Goal: Entertainment & Leisure: Consume media (video, audio)

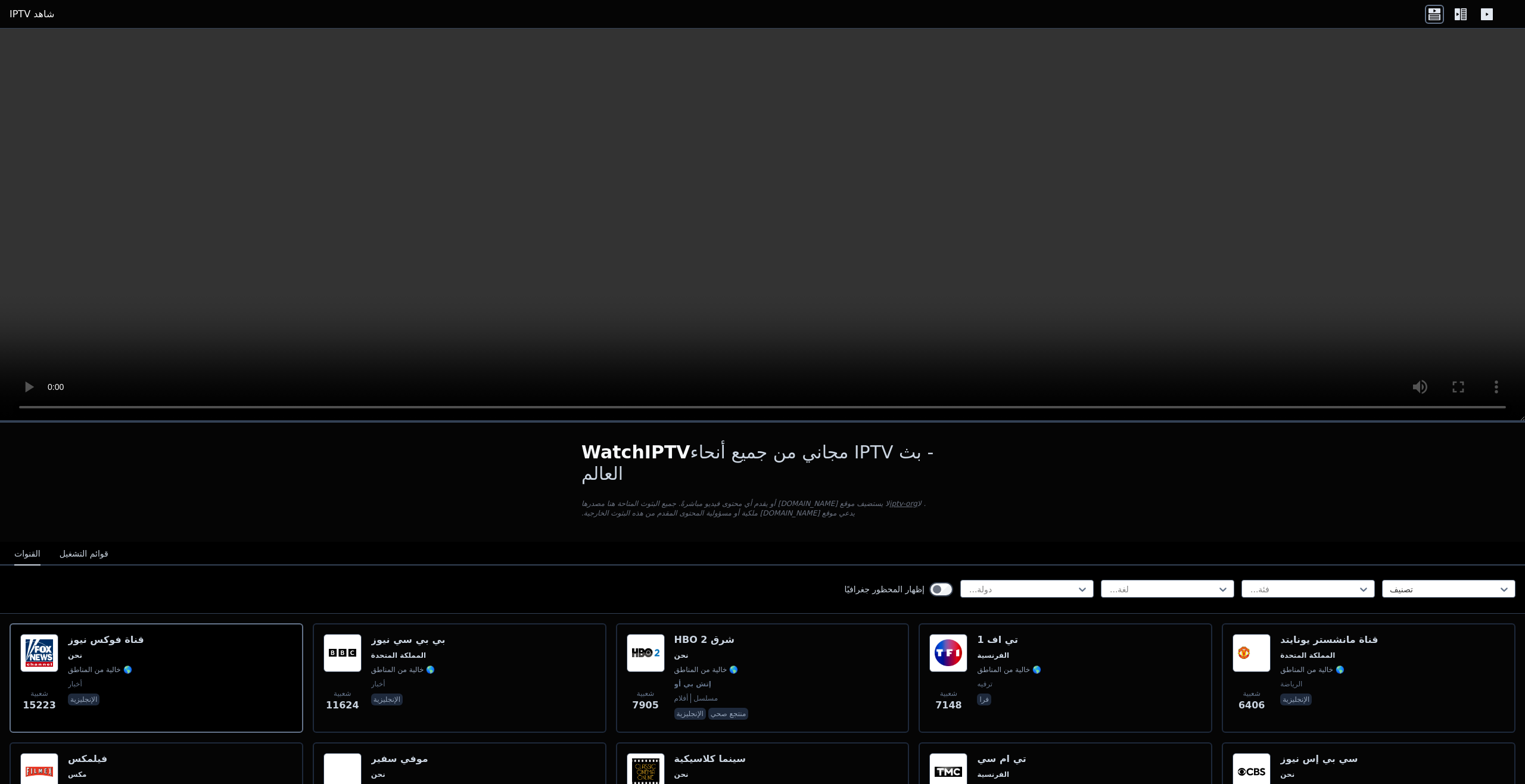
click at [90, 549] on font "قوائم التشغيل" at bounding box center [83, 553] width 49 height 9
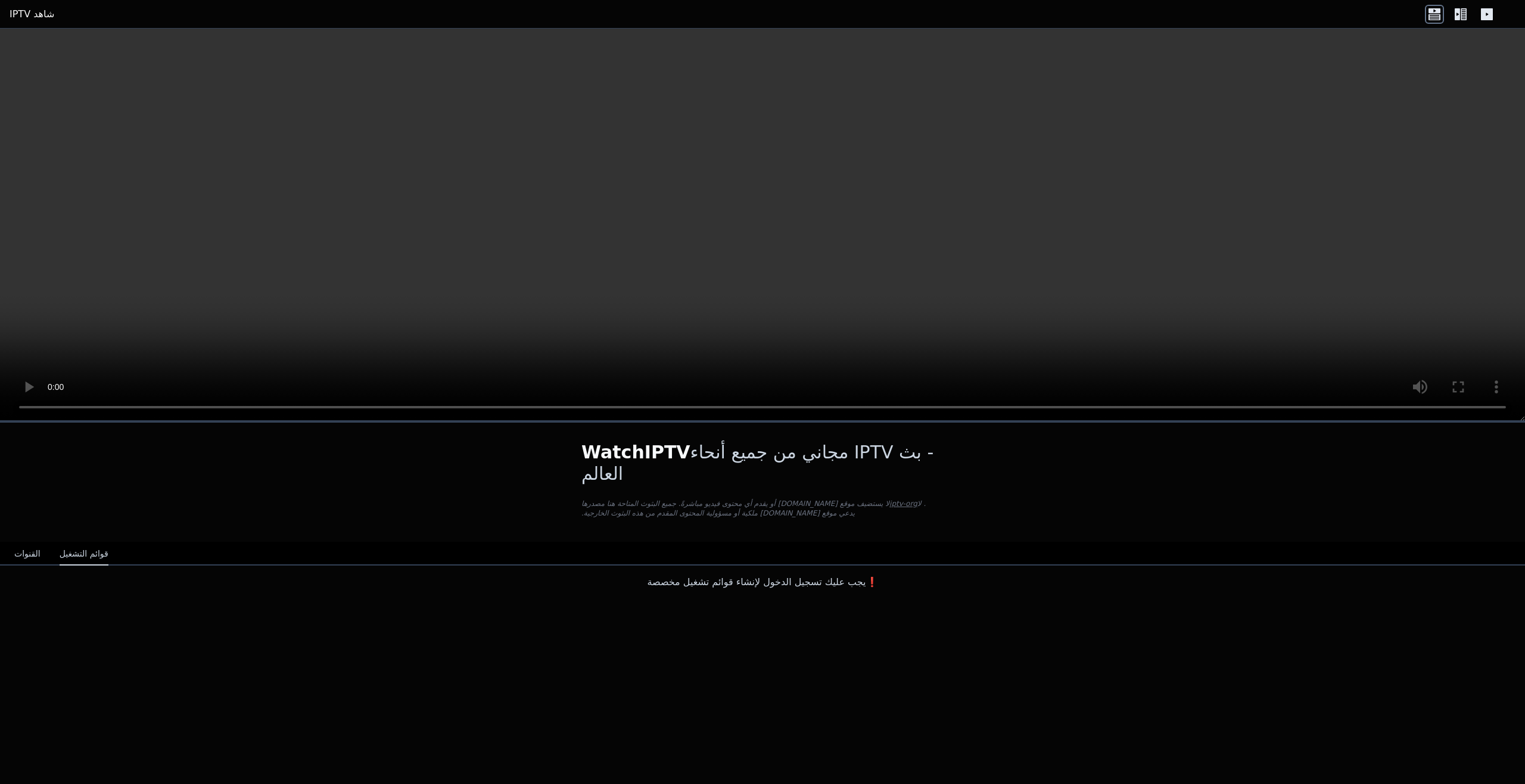
click at [35, 549] on font "القنوات" at bounding box center [27, 553] width 26 height 9
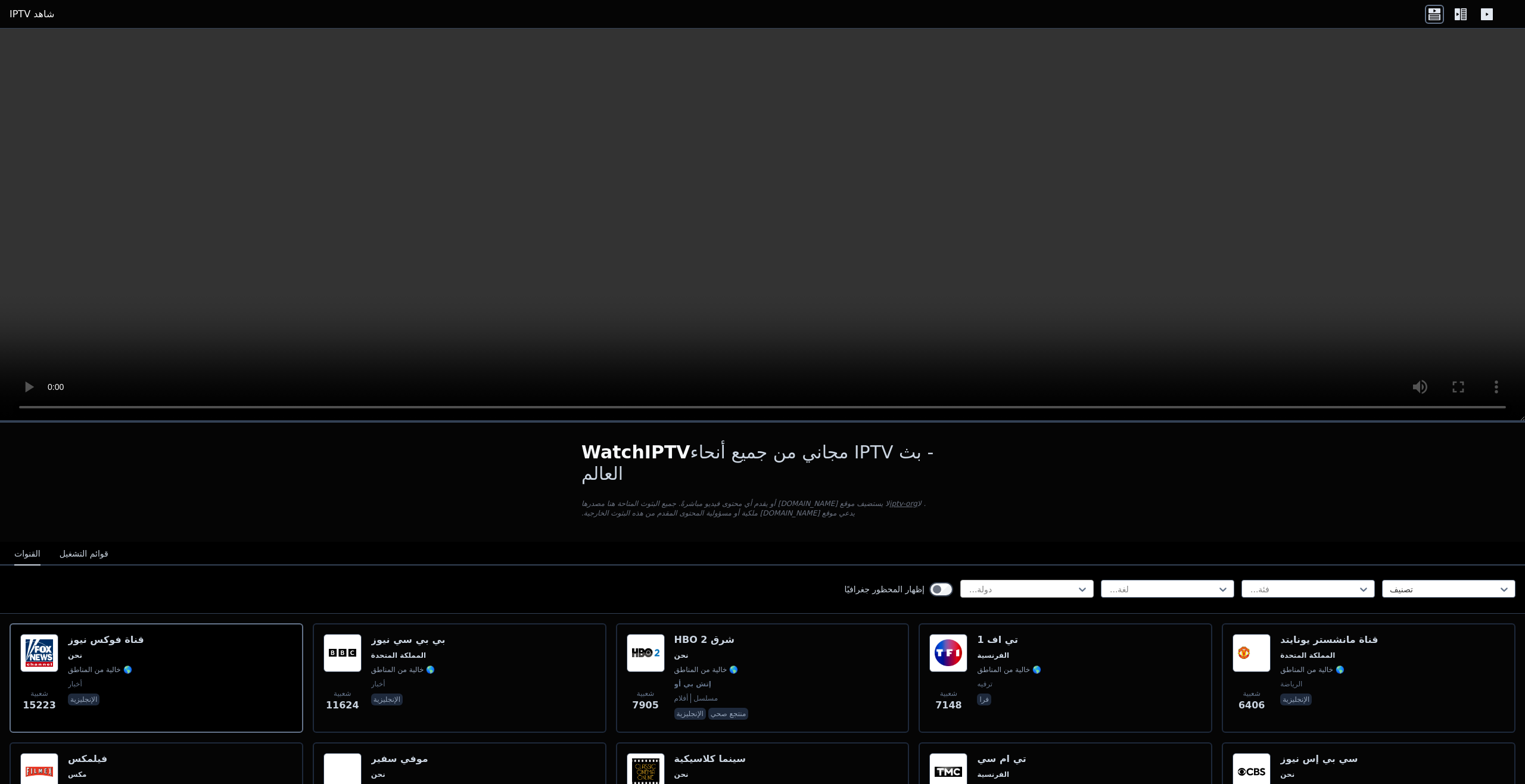
click at [1012, 584] on div at bounding box center [1022, 589] width 109 height 12
click at [1408, 584] on div at bounding box center [1444, 589] width 109 height 12
click at [1312, 584] on div at bounding box center [1303, 589] width 109 height 12
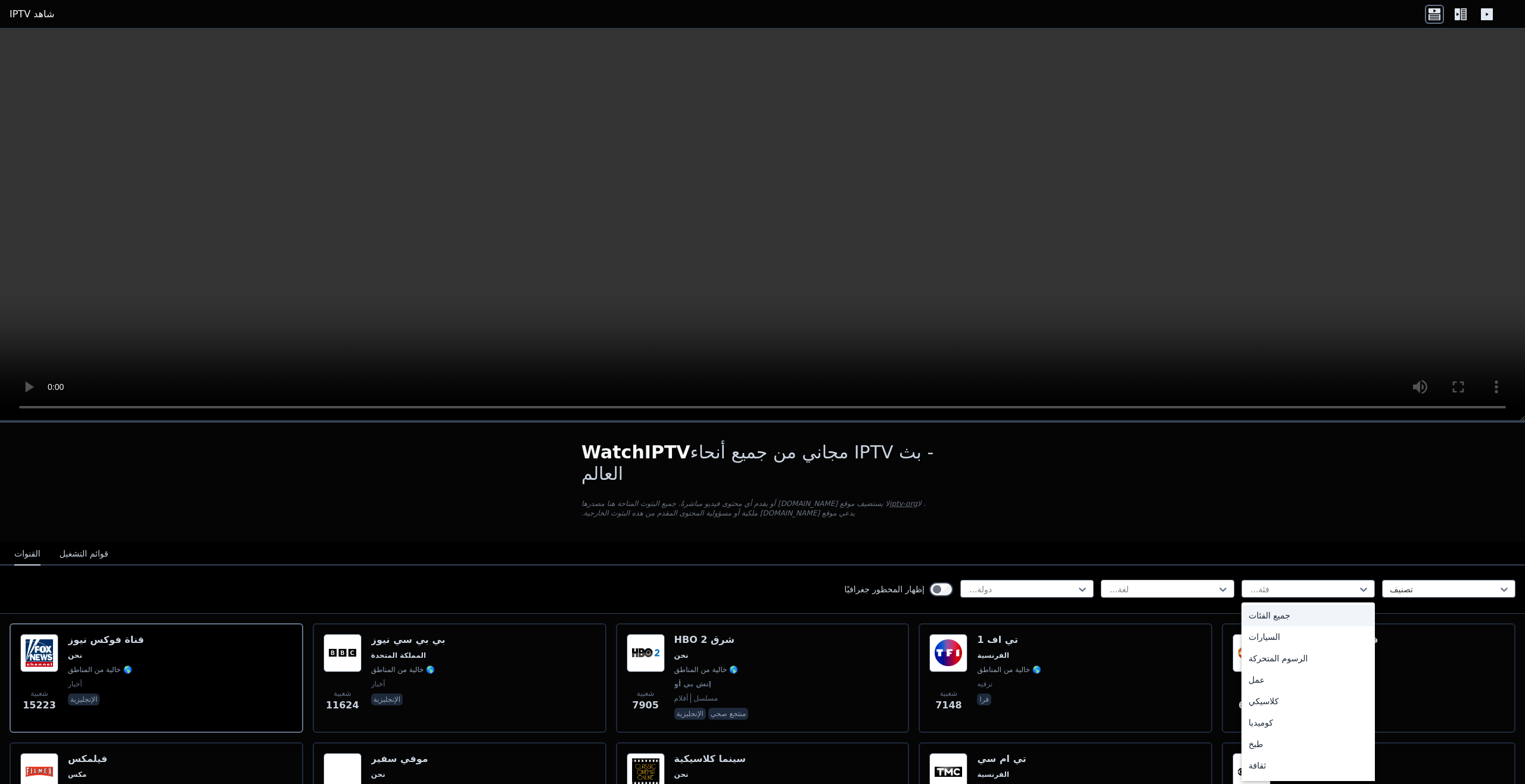
click at [1167, 584] on div at bounding box center [1163, 589] width 109 height 12
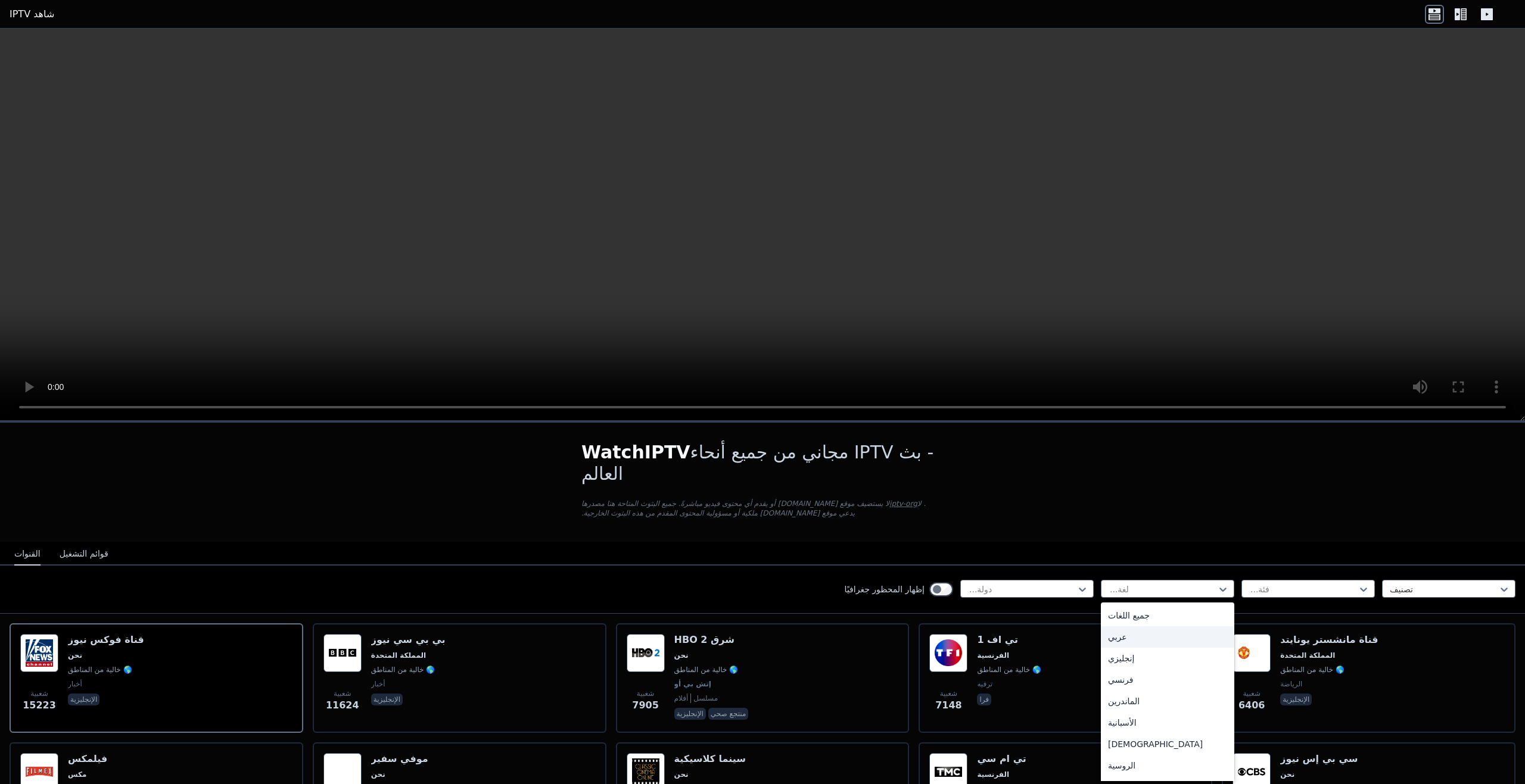
click at [1115, 632] on font "عربي" at bounding box center [1117, 637] width 19 height 9
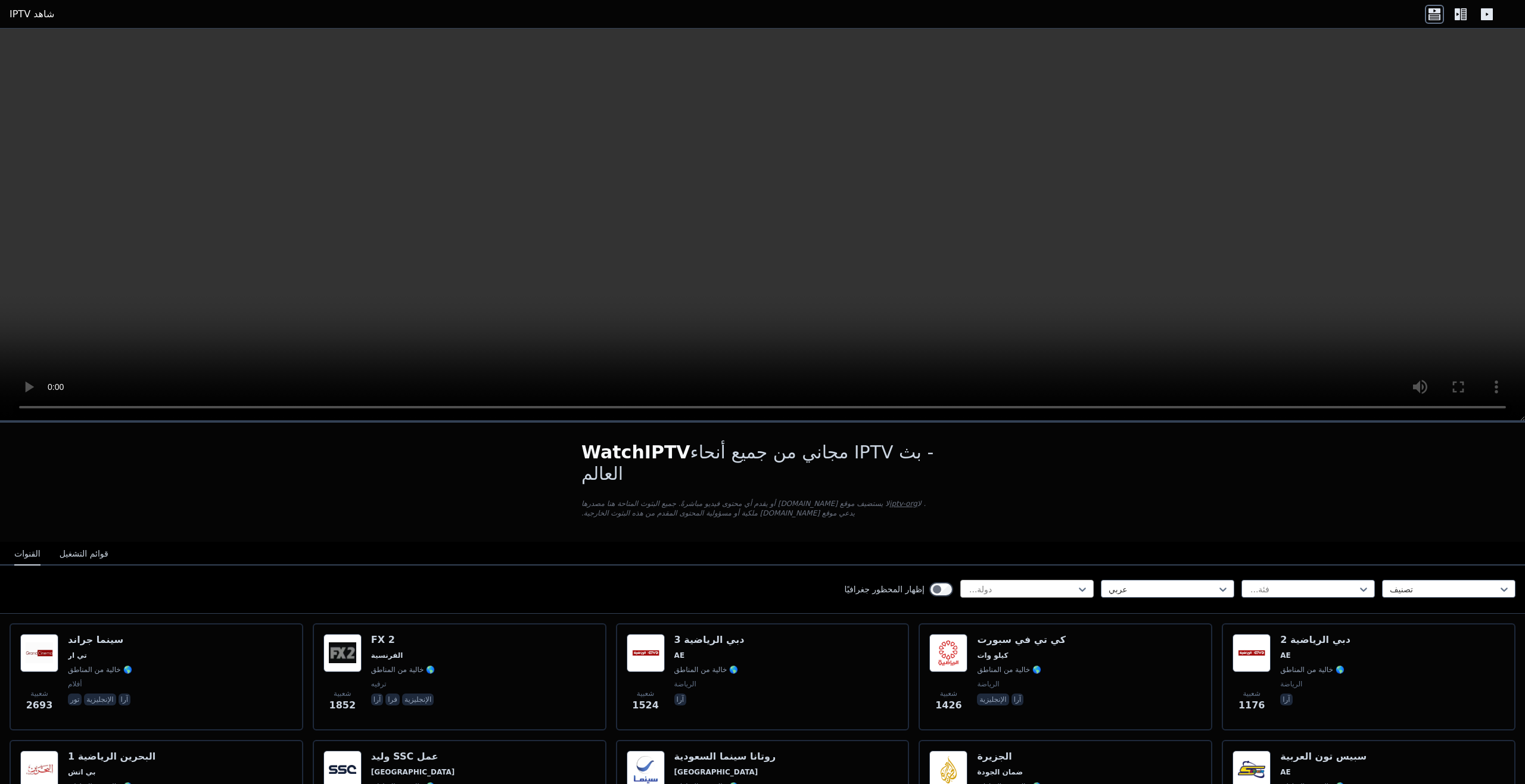
click at [1034, 584] on div at bounding box center [1022, 589] width 109 height 12
click at [1341, 584] on div at bounding box center [1303, 589] width 109 height 12
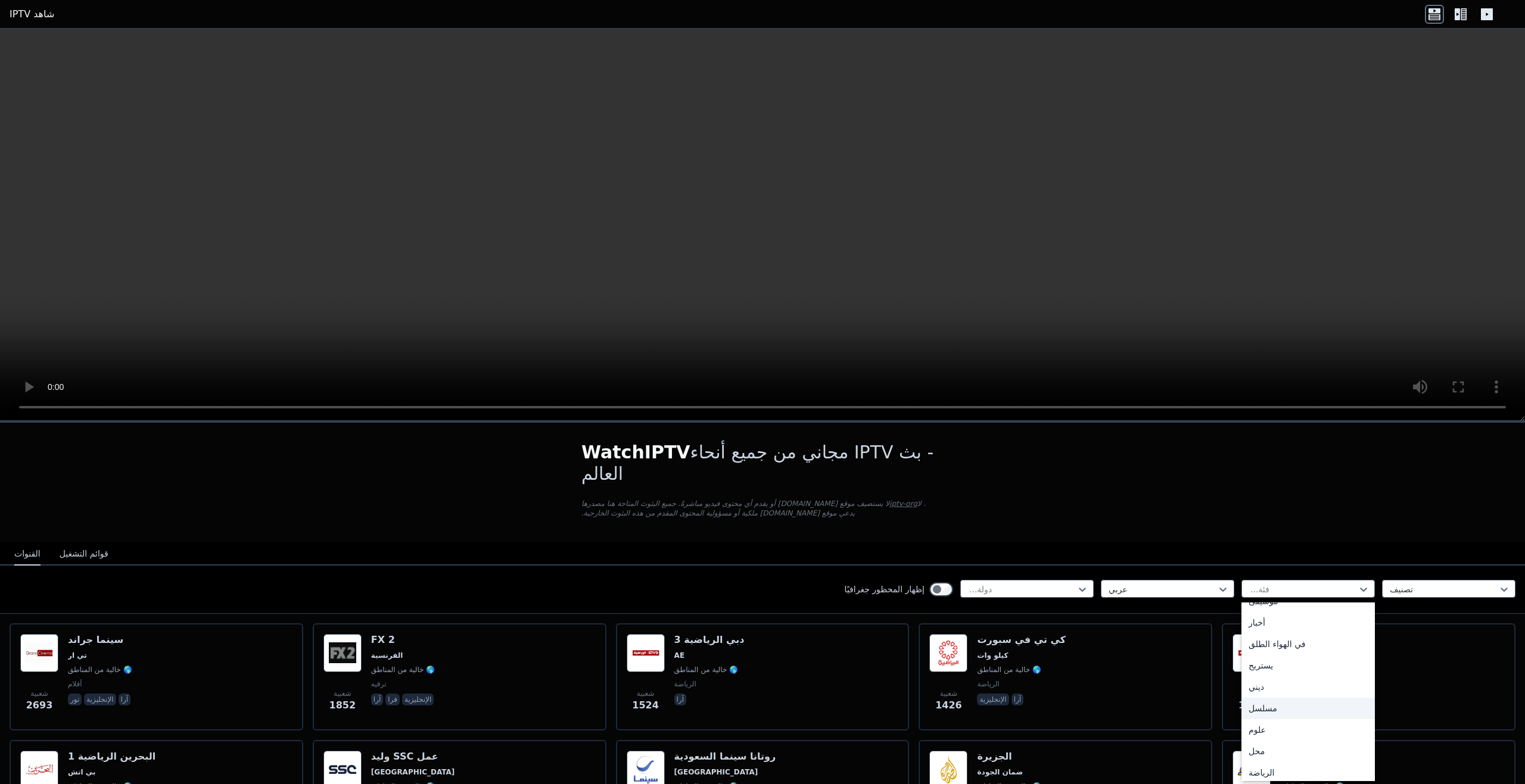
scroll to position [405, 0]
click at [1269, 714] on div "الرياضة" at bounding box center [1308, 725] width 133 height 21
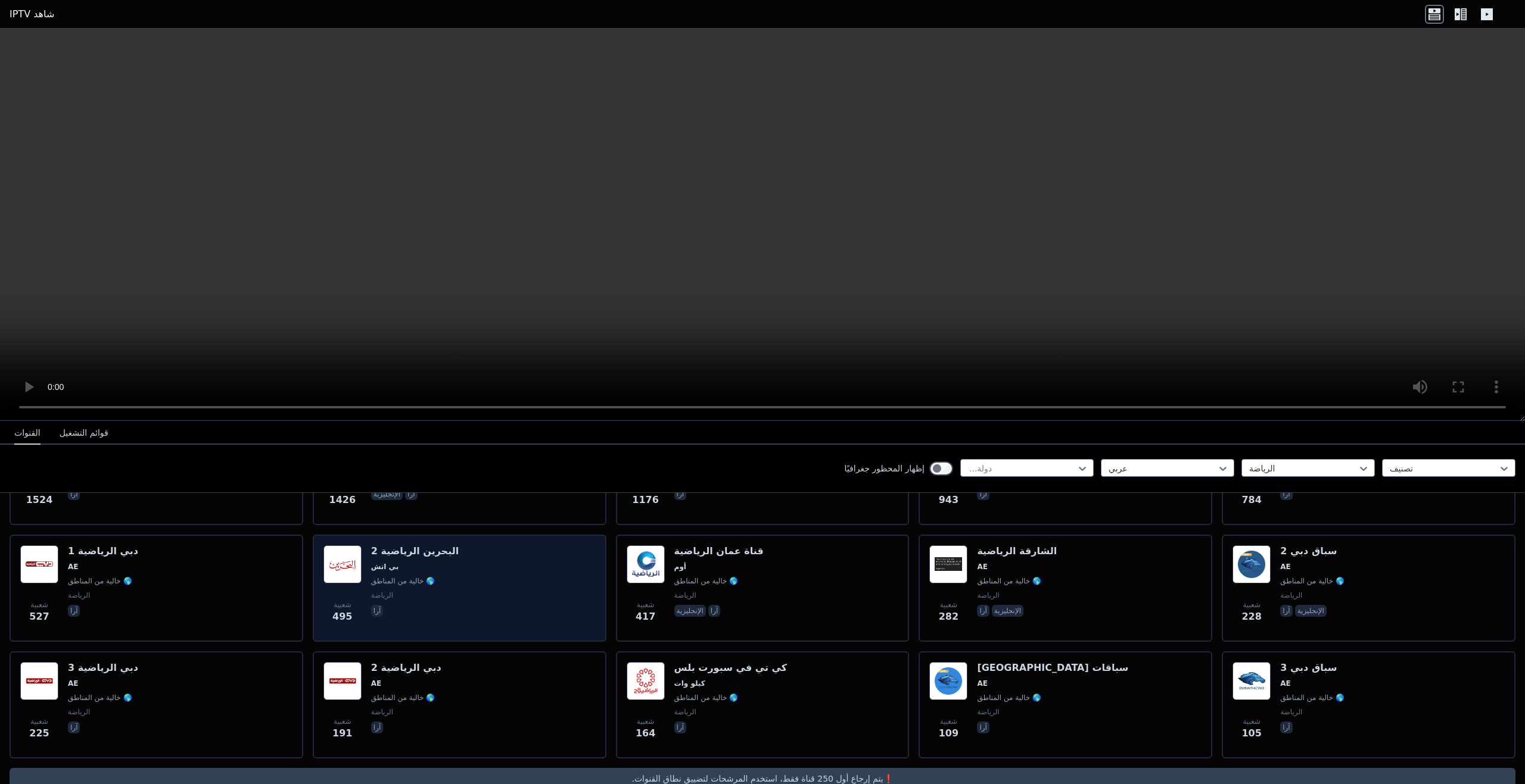
scroll to position [207, 0]
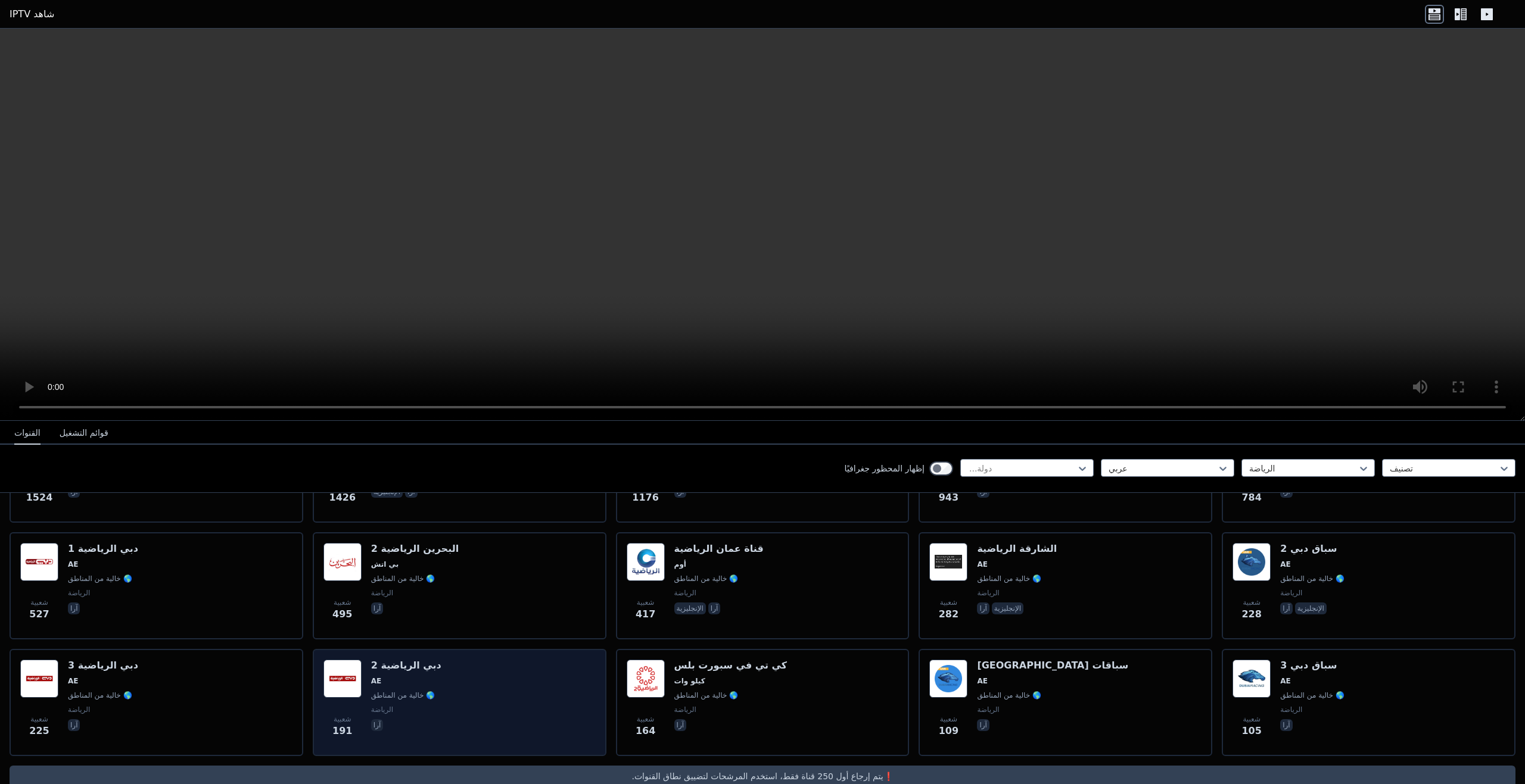
click at [469, 660] on div "شعبية 191 دبي الرياضية 2 AE 🌎 خالية من المناطق الرياضة آرا" at bounding box center [460, 702] width 273 height 85
